Goal: Navigation & Orientation: Find specific page/section

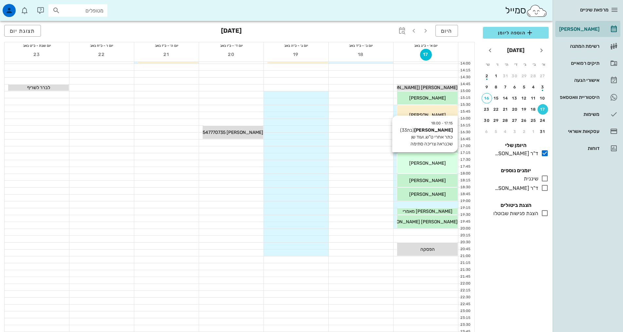
scroll to position [191, 0]
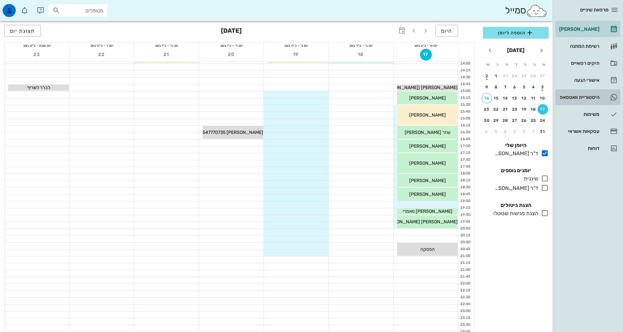
click at [590, 95] on div "היסטוריית וואטסאפ" at bounding box center [578, 97] width 42 height 5
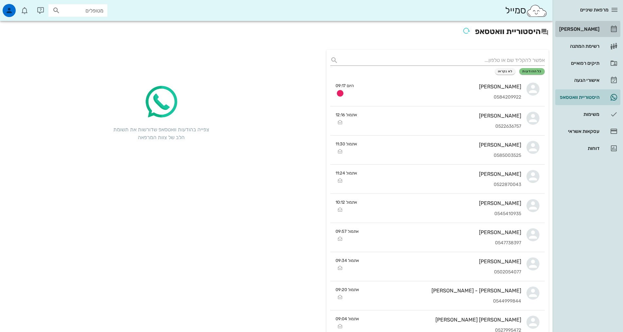
click at [589, 30] on div "[PERSON_NAME]" at bounding box center [578, 28] width 42 height 5
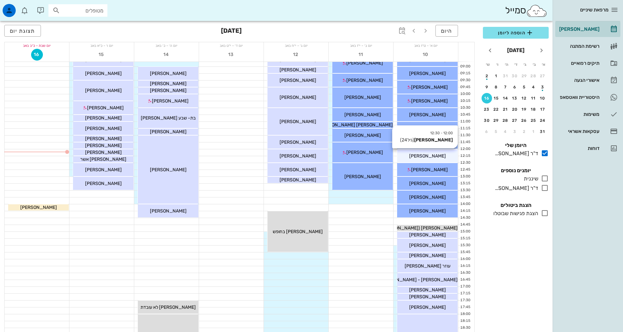
scroll to position [82, 0]
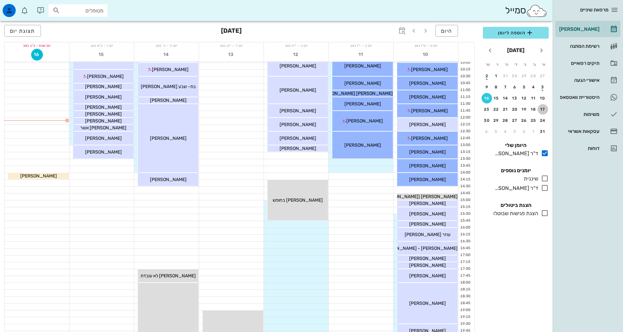
click at [542, 111] on div "17" at bounding box center [542, 109] width 10 height 5
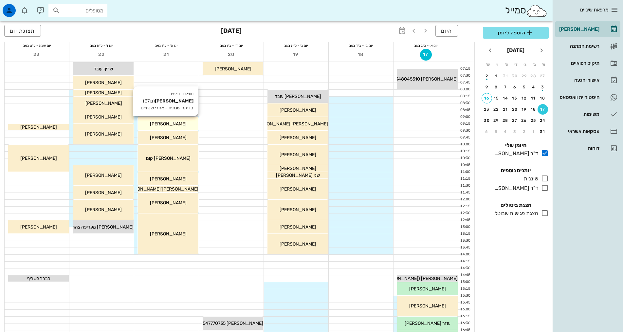
click at [187, 126] on div "[PERSON_NAME]" at bounding box center [168, 123] width 61 height 7
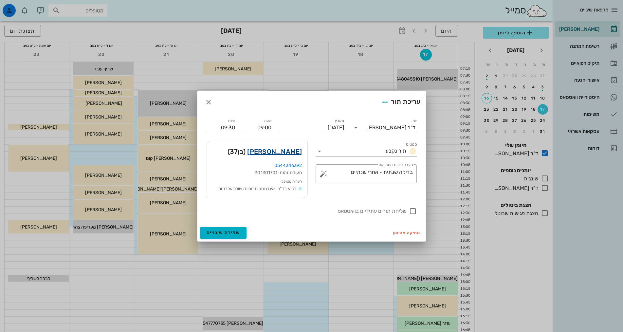
click at [290, 153] on link "תומר הכהן" at bounding box center [274, 151] width 55 height 10
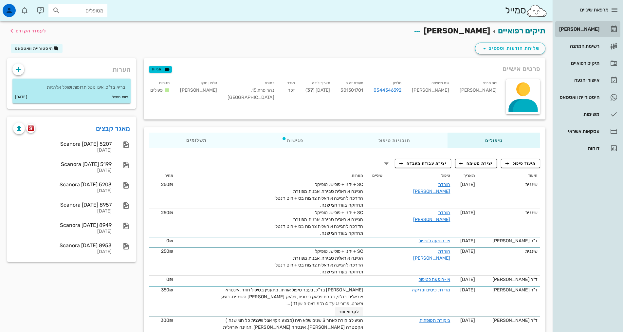
click at [582, 30] on div "[PERSON_NAME]" at bounding box center [578, 28] width 42 height 5
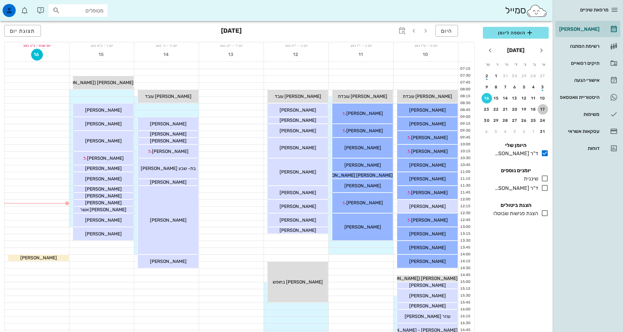
click at [542, 109] on div "17" at bounding box center [542, 109] width 10 height 5
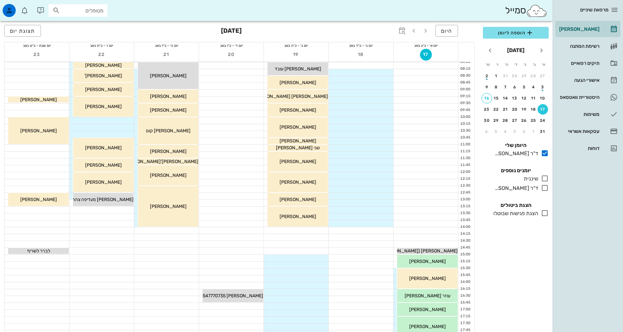
scroll to position [27, 0]
